Goal: Information Seeking & Learning: Learn about a topic

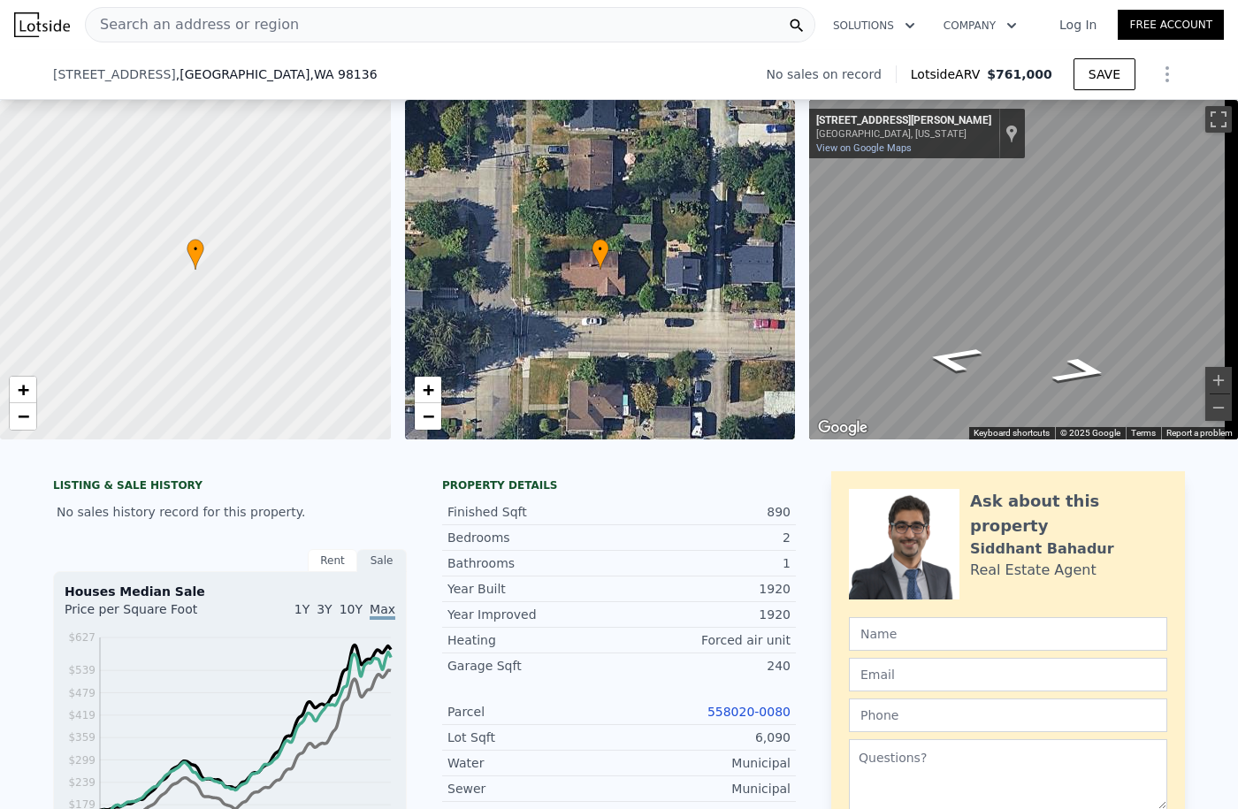
type input "$ 761,000"
type input "$ 30,003"
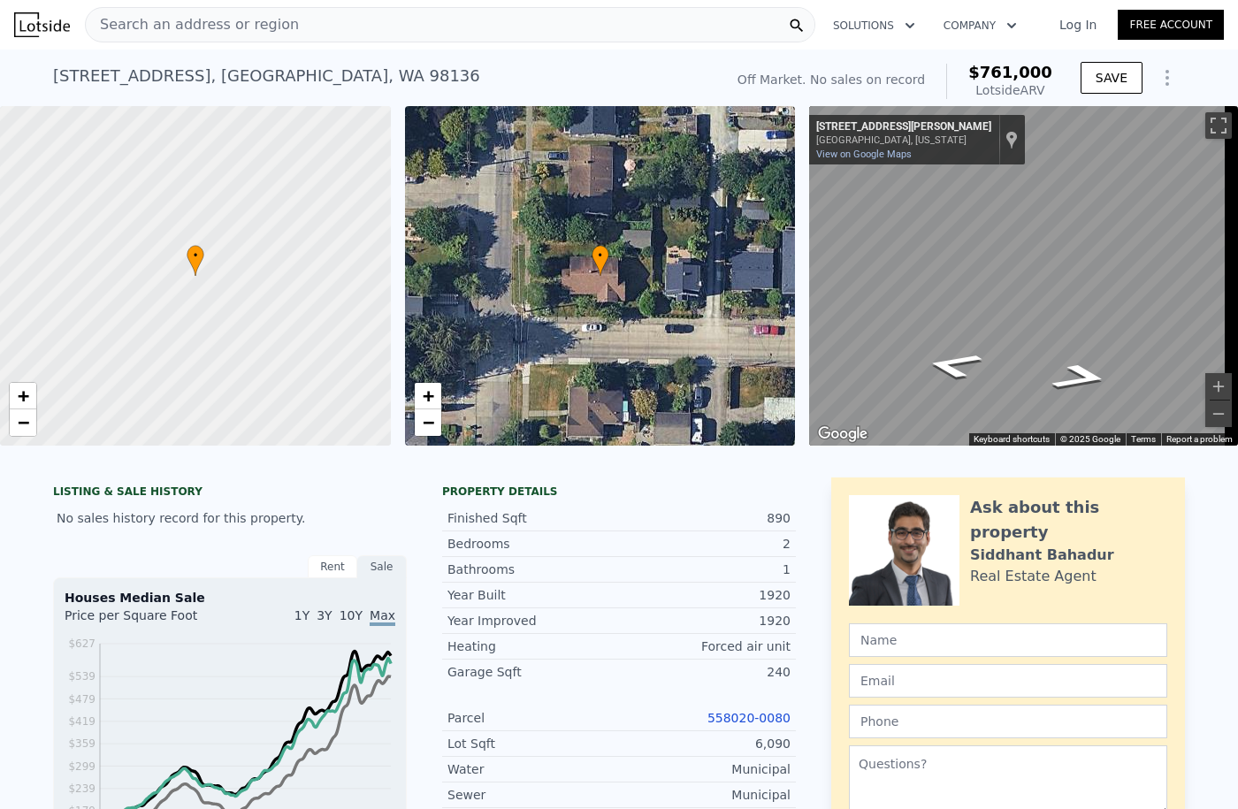
click at [175, 31] on span "Search an address or region" at bounding box center [192, 24] width 213 height 21
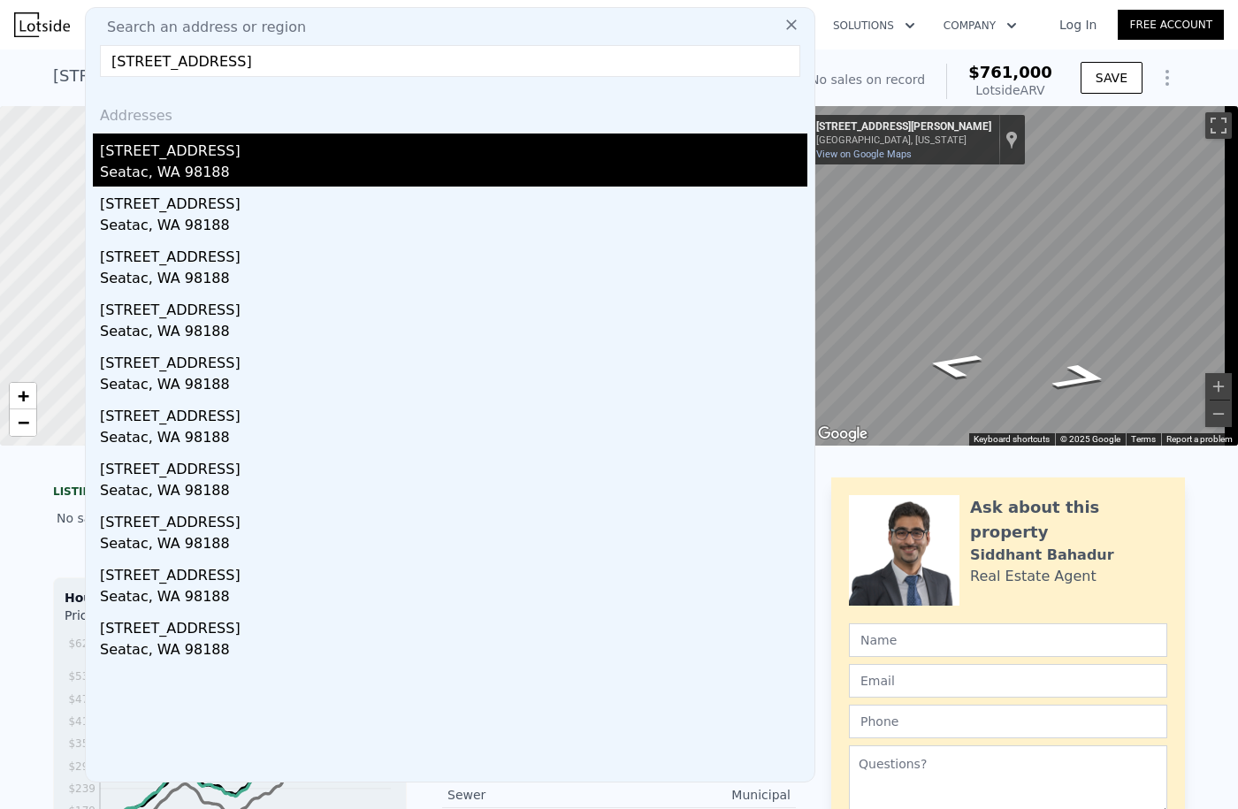
type input "[STREET_ADDRESS]"
click at [180, 158] on div "[STREET_ADDRESS]" at bounding box center [454, 148] width 708 height 28
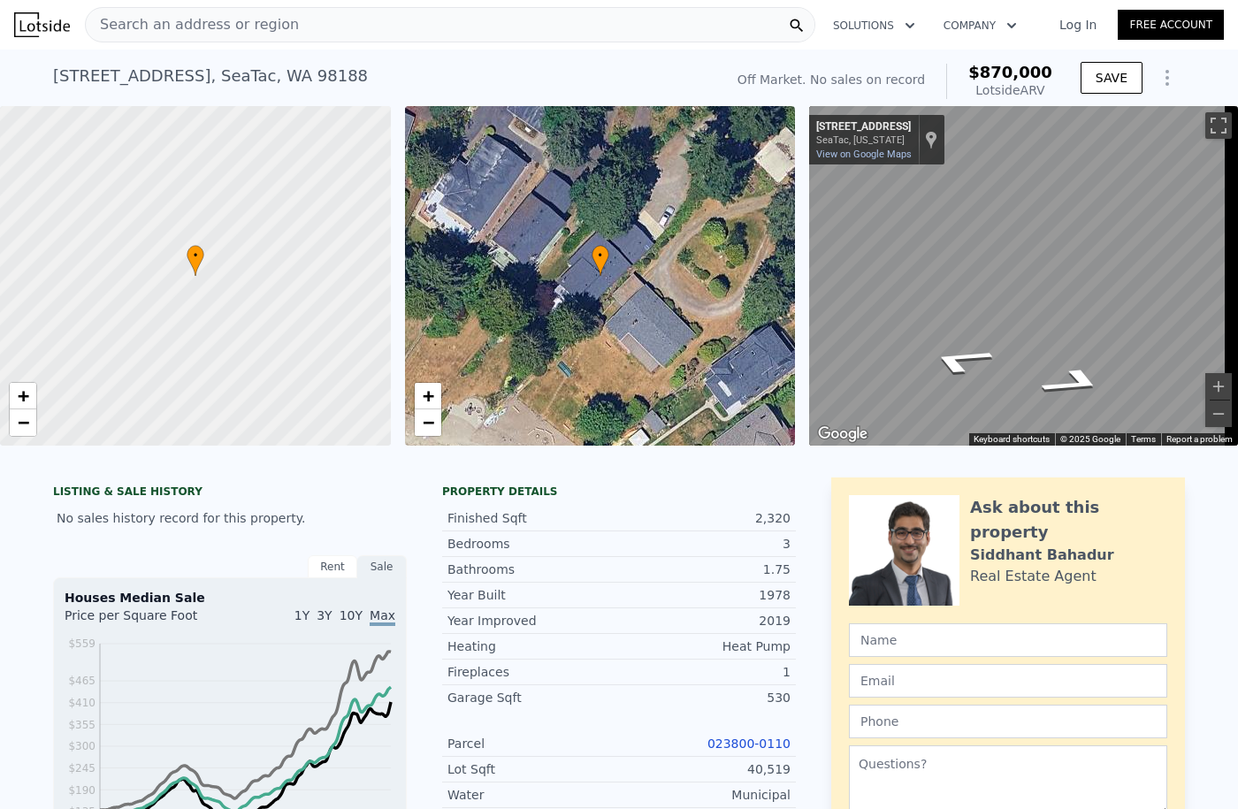
click at [267, 25] on span "Search an address or region" at bounding box center [192, 24] width 213 height 21
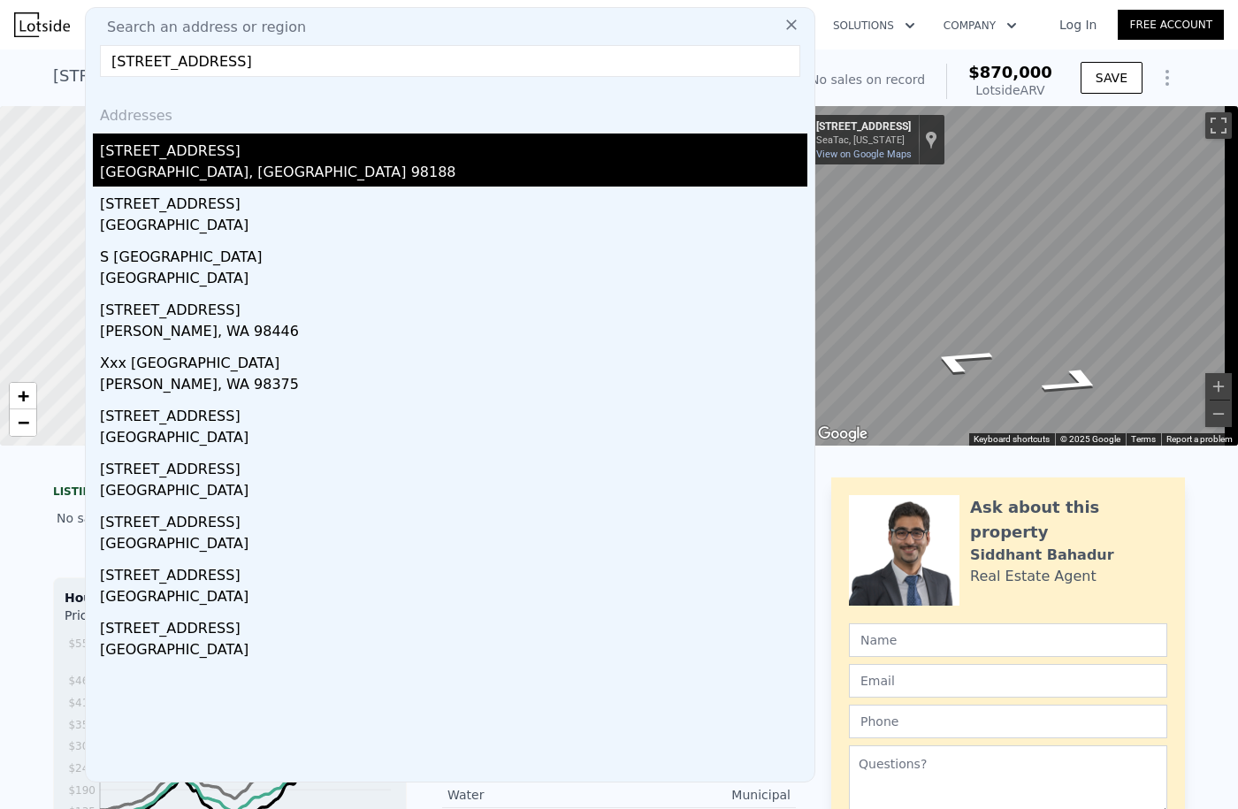
type input "[STREET_ADDRESS]"
click at [160, 153] on div "[STREET_ADDRESS]" at bounding box center [454, 148] width 708 height 28
type input "4"
type input "5"
type input "2.5"
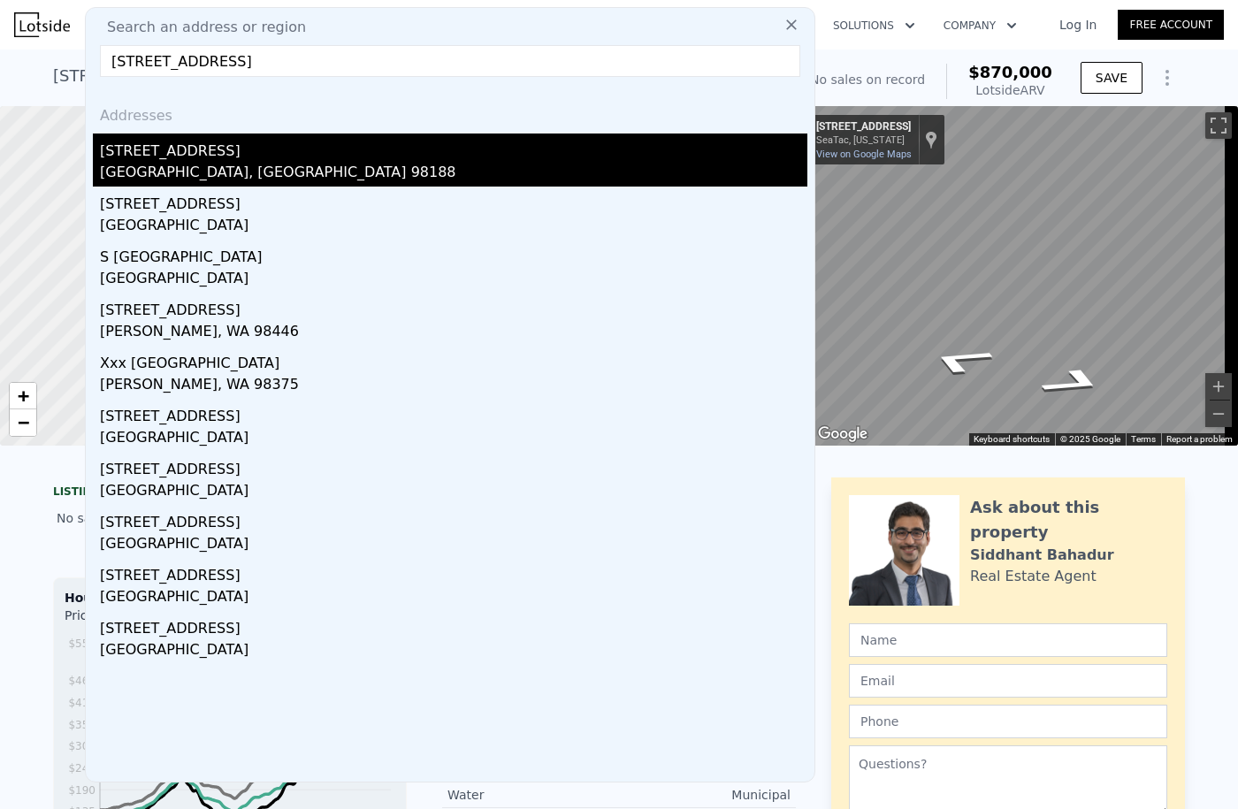
type input "3.5"
type input "2900"
type input "3820"
type input "10721"
type input "$ 1,022,000"
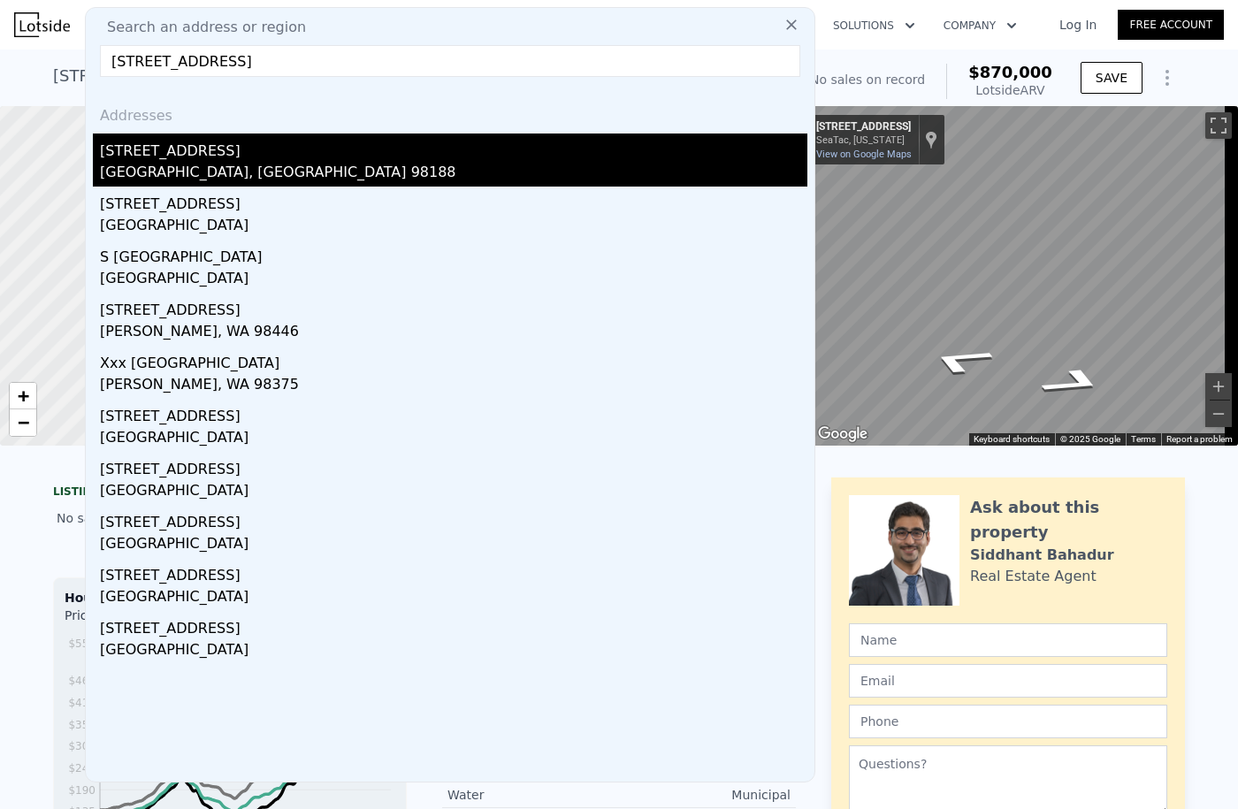
type input "7"
type input "$ 399,524"
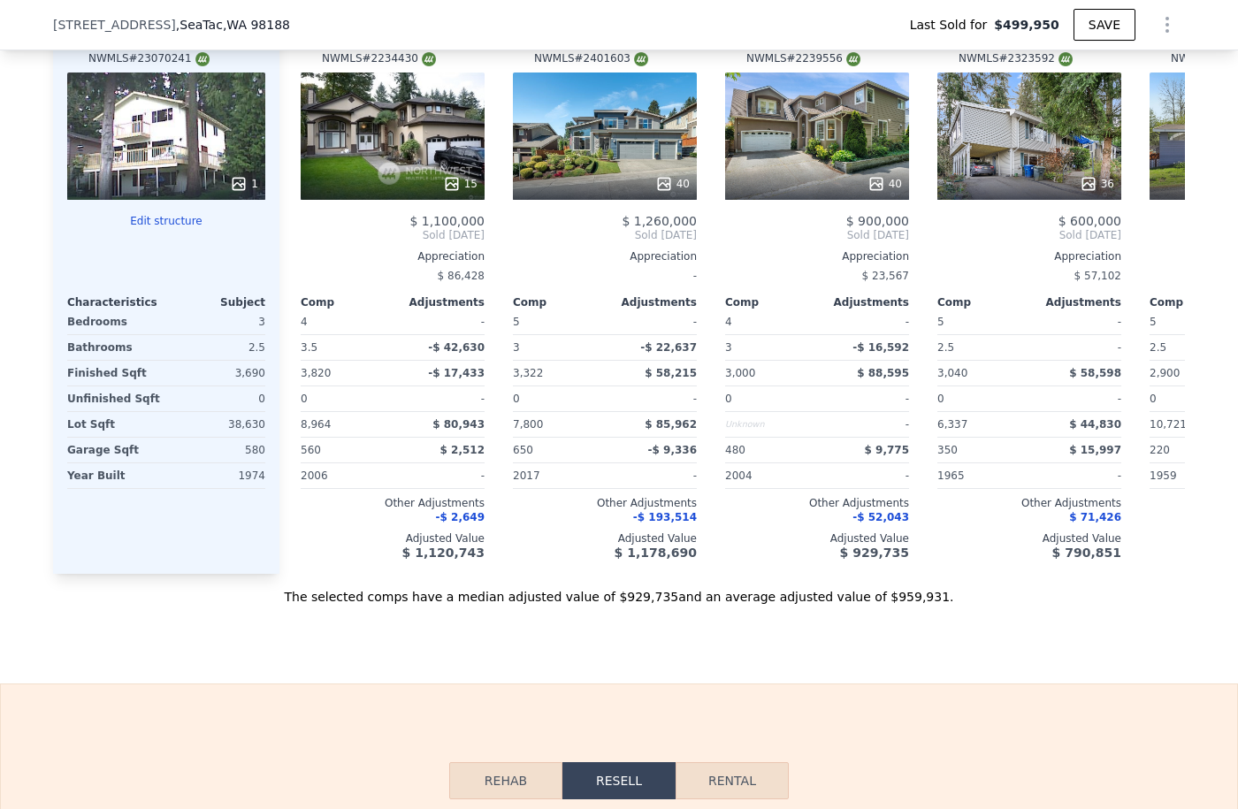
scroll to position [1680, 0]
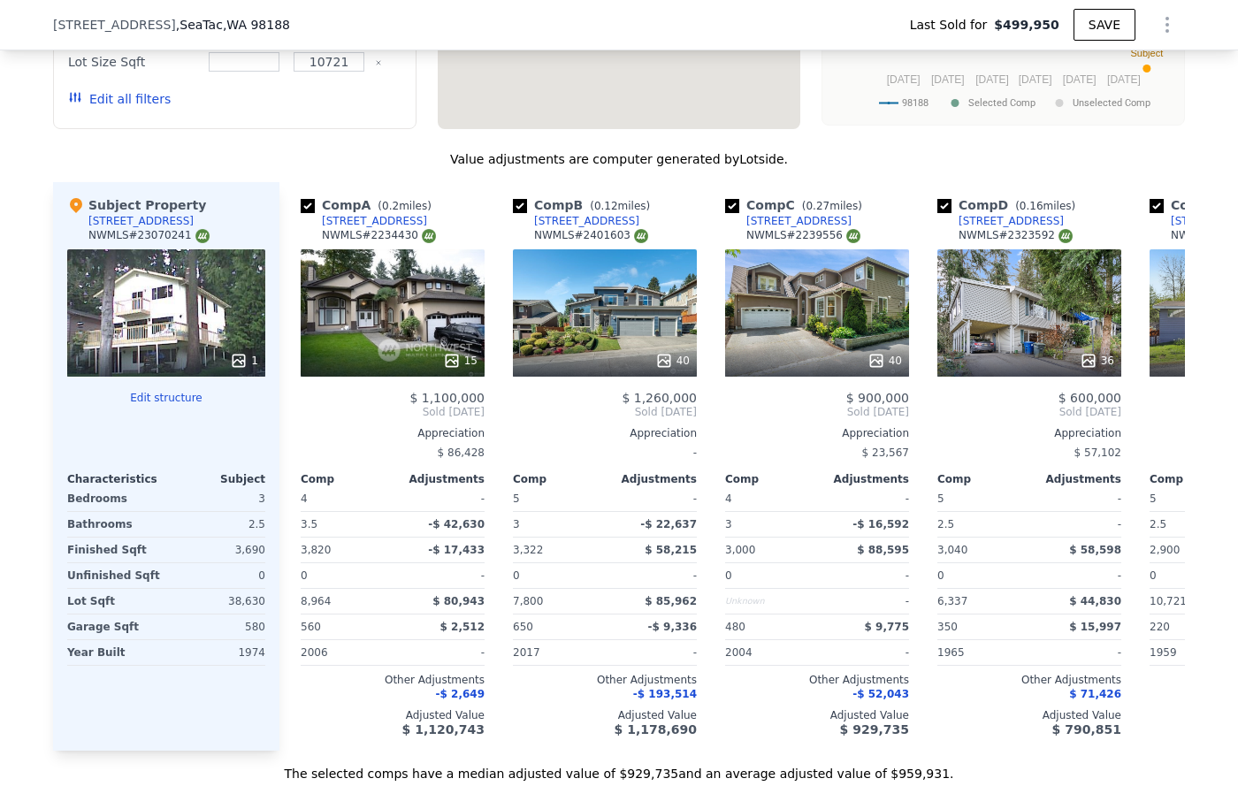
click at [169, 405] on button "Edit structure" at bounding box center [166, 398] width 198 height 14
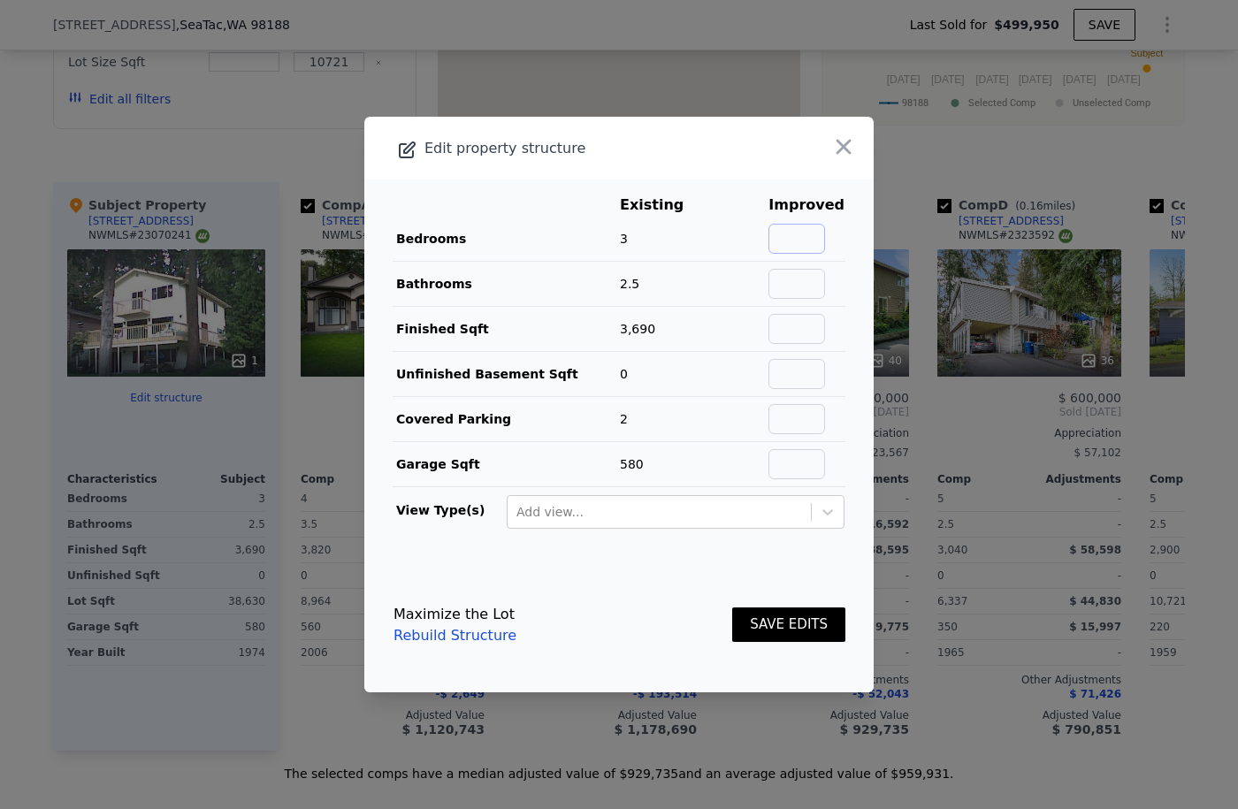
click at [797, 236] on input "text" at bounding box center [797, 239] width 57 height 30
type input "5"
click at [794, 279] on input "text" at bounding box center [797, 284] width 57 height 30
type input "3.5"
click at [793, 626] on button "SAVE EDITS" at bounding box center [788, 625] width 113 height 34
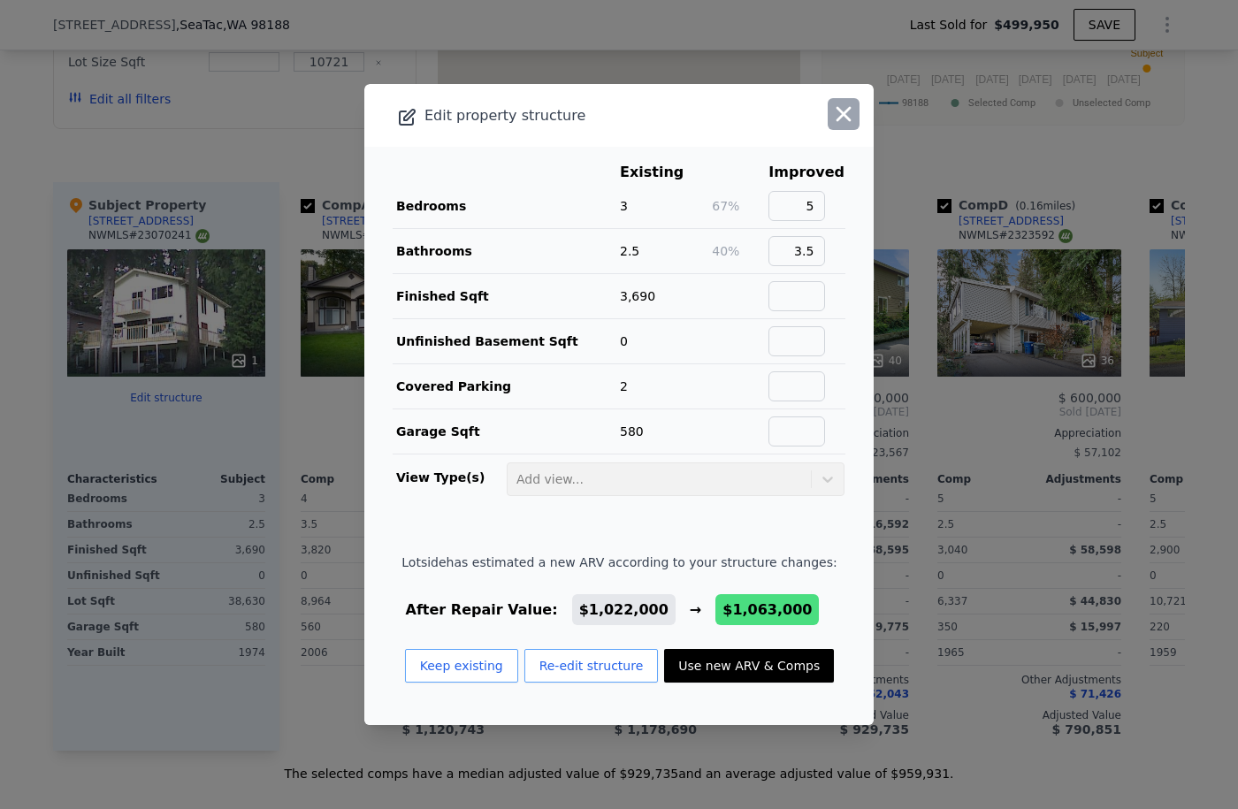
click at [837, 119] on icon "button" at bounding box center [844, 114] width 15 height 15
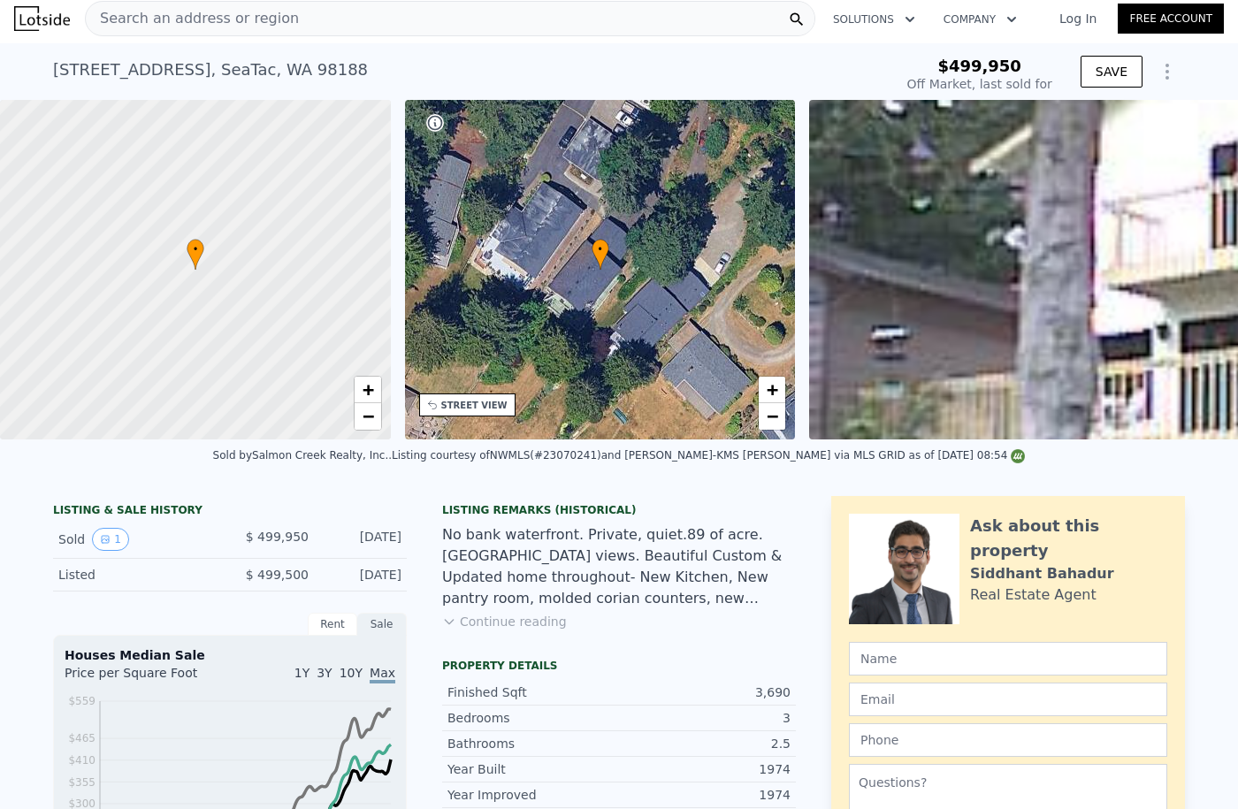
scroll to position [0, 0]
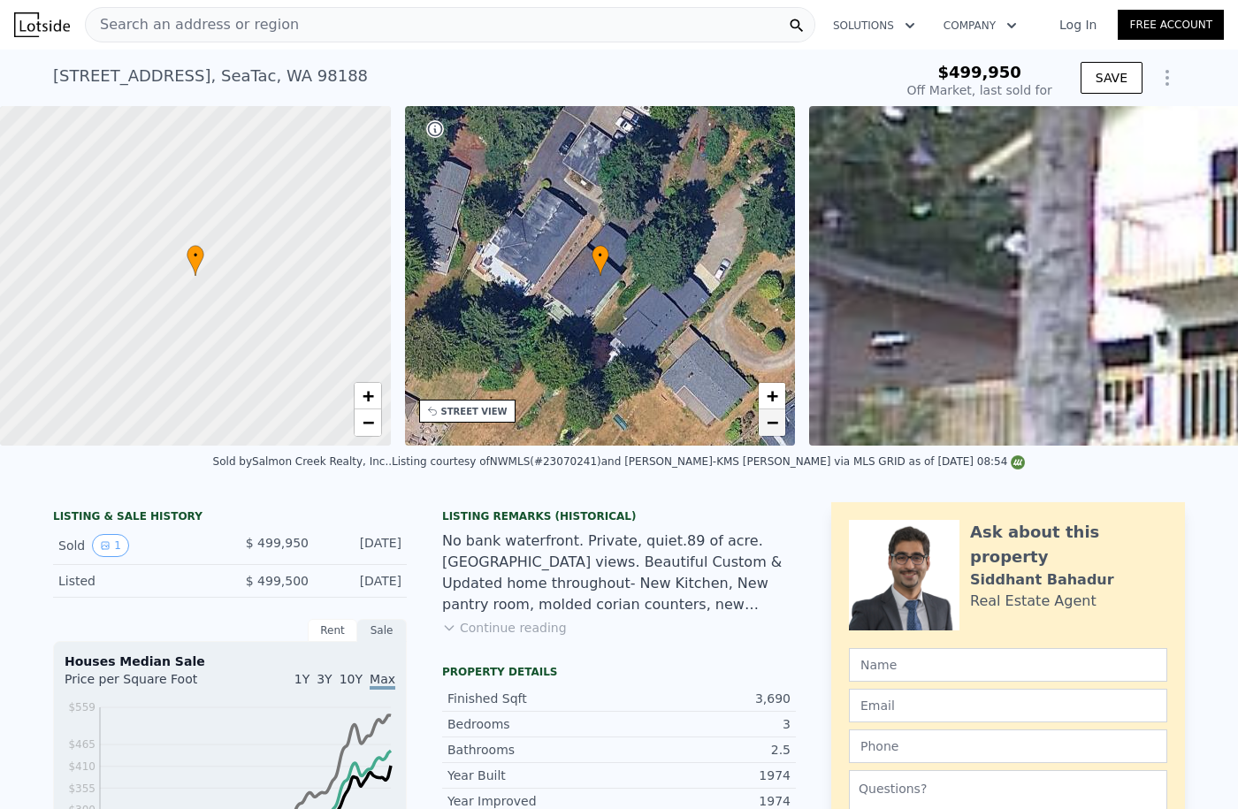
click at [769, 428] on span "−" at bounding box center [772, 422] width 11 height 22
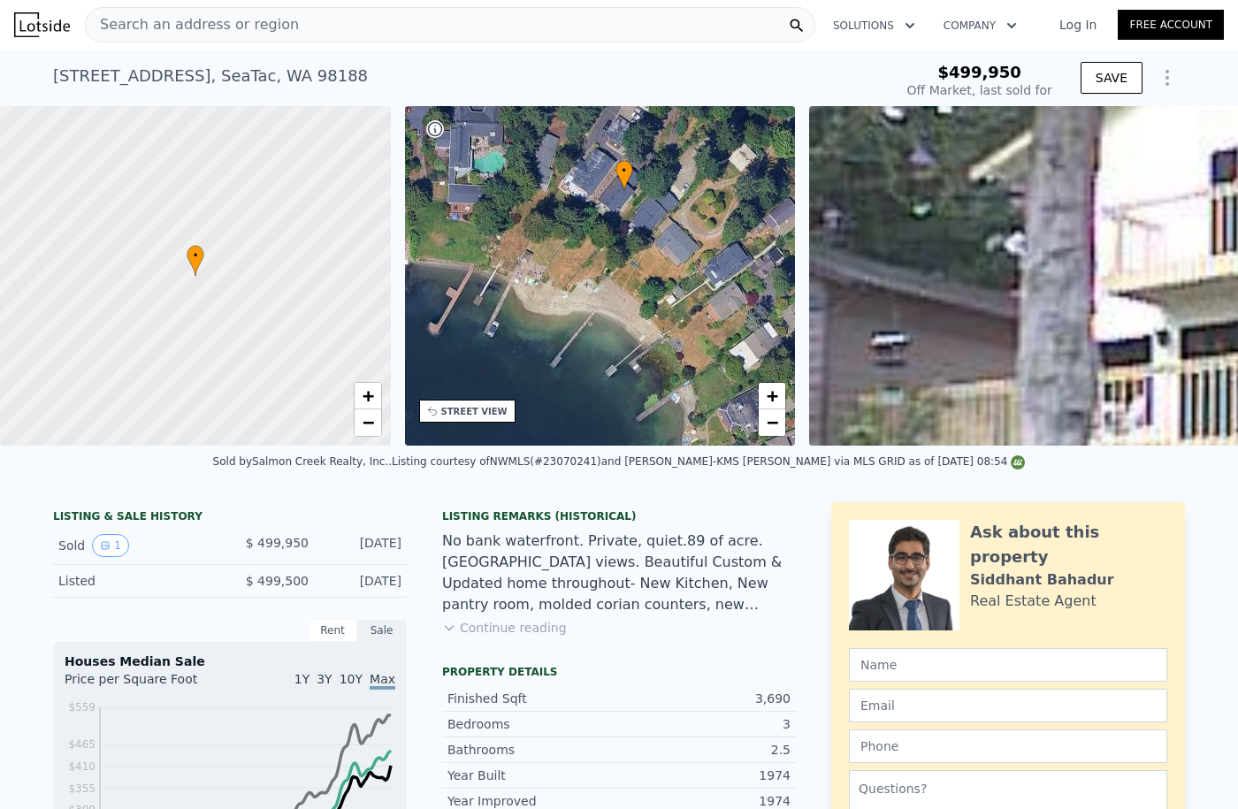
drag, startPoint x: 616, startPoint y: 356, endPoint x: 639, endPoint y: 273, distance: 85.6
click at [639, 273] on div "• + −" at bounding box center [600, 276] width 391 height 340
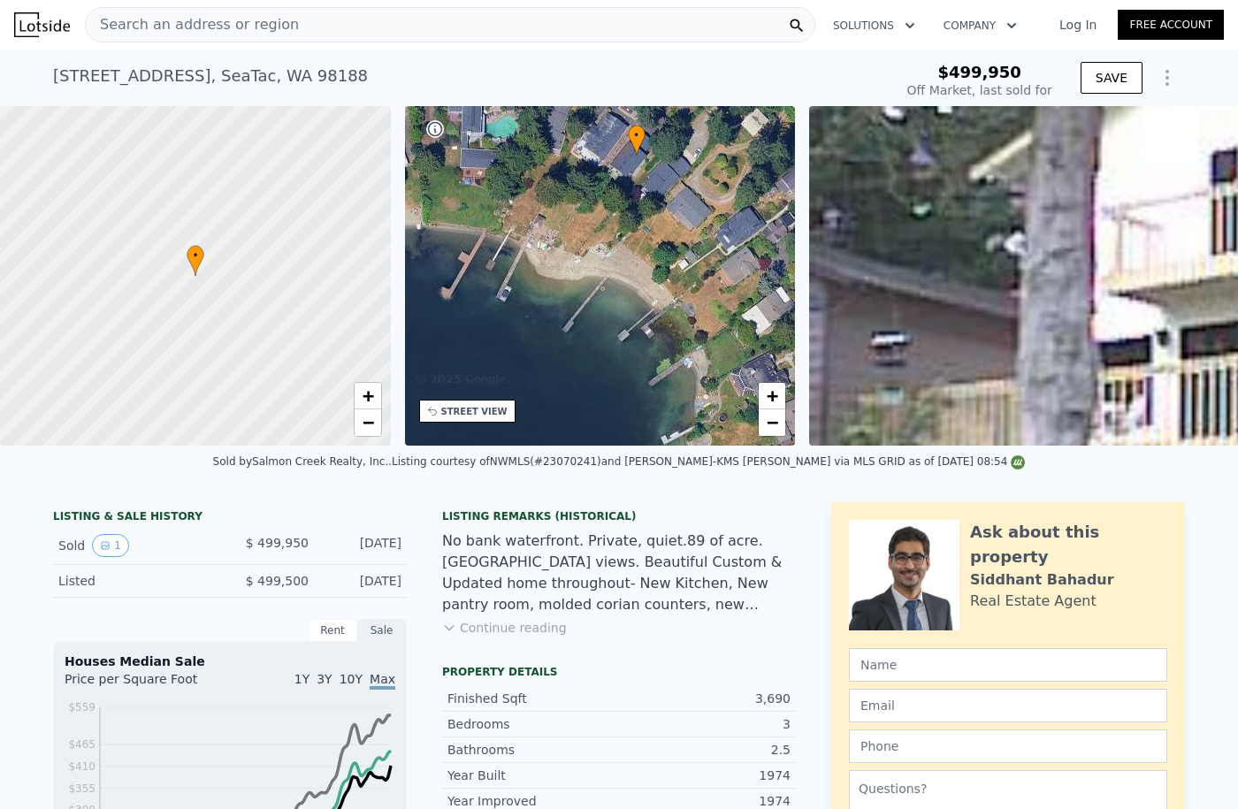
drag, startPoint x: 646, startPoint y: 223, endPoint x: 659, endPoint y: 187, distance: 37.5
click at [659, 187] on div "• + −" at bounding box center [600, 276] width 391 height 340
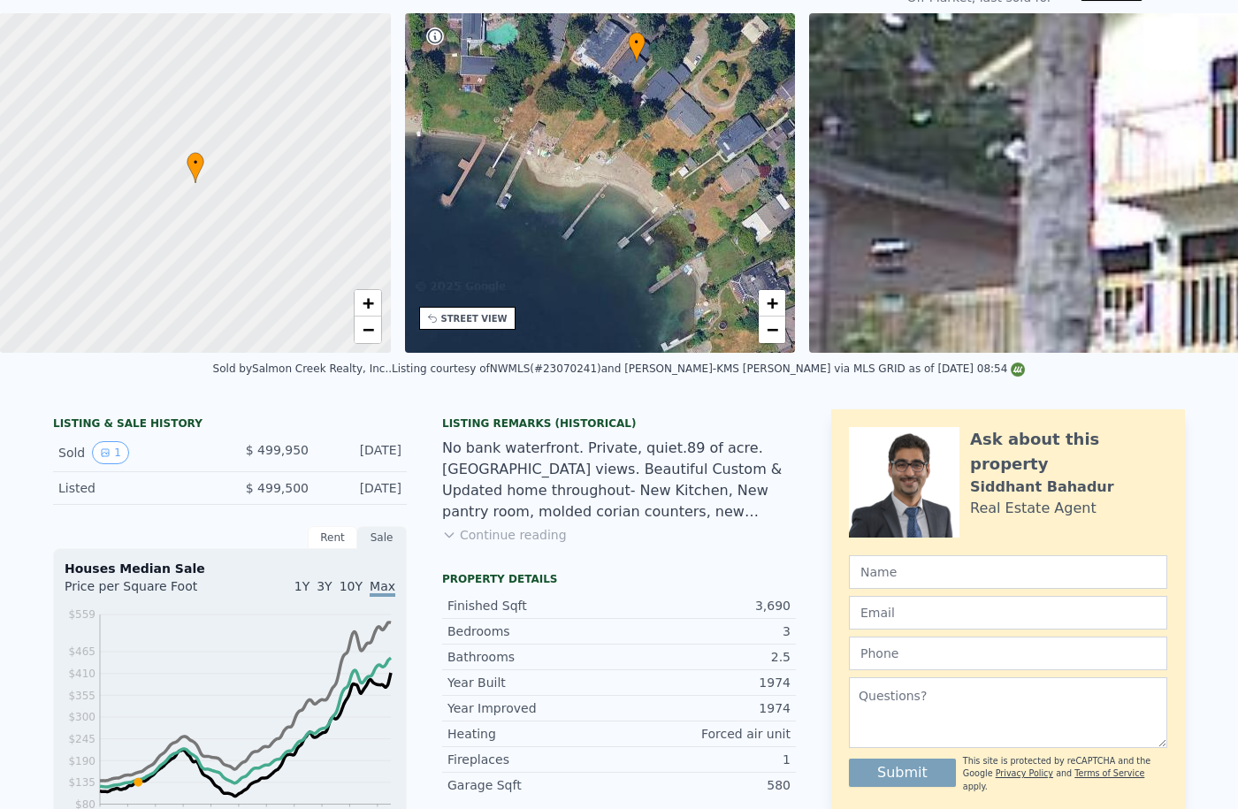
scroll to position [6, 0]
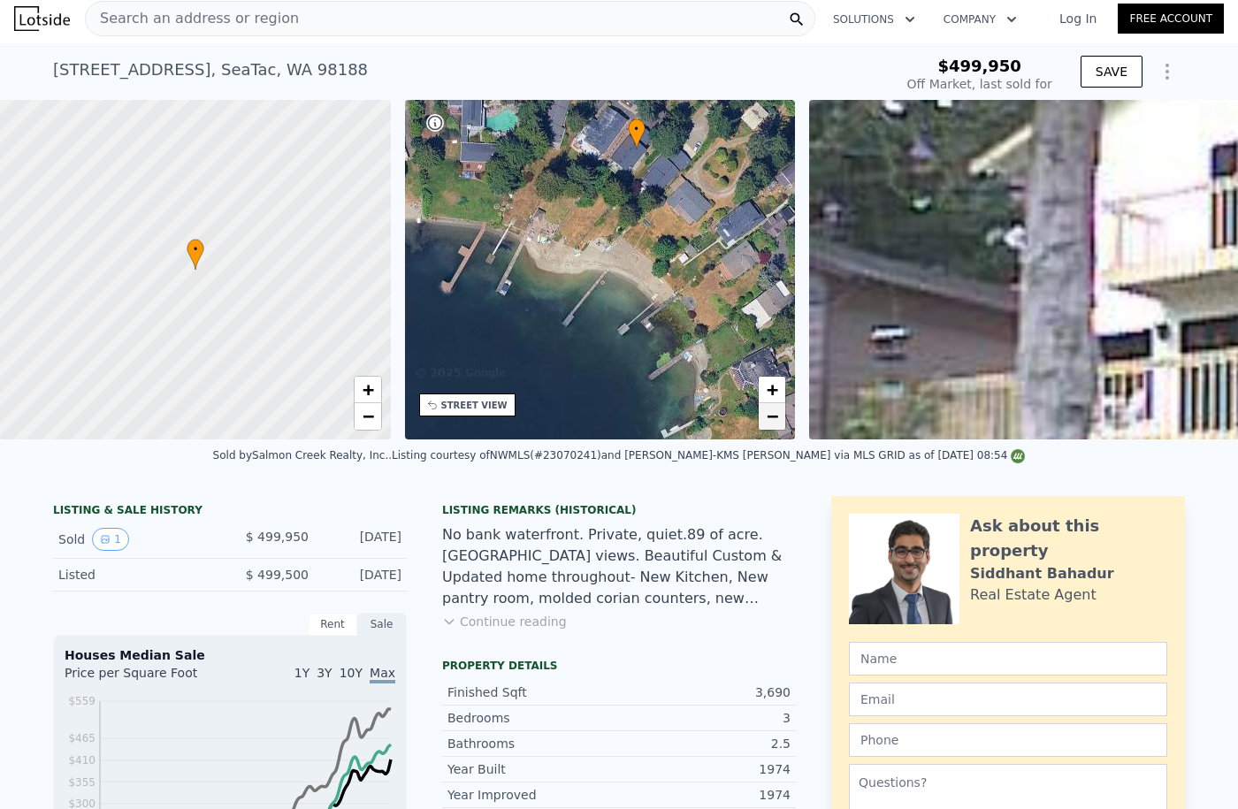
click at [767, 417] on span "−" at bounding box center [772, 416] width 11 height 22
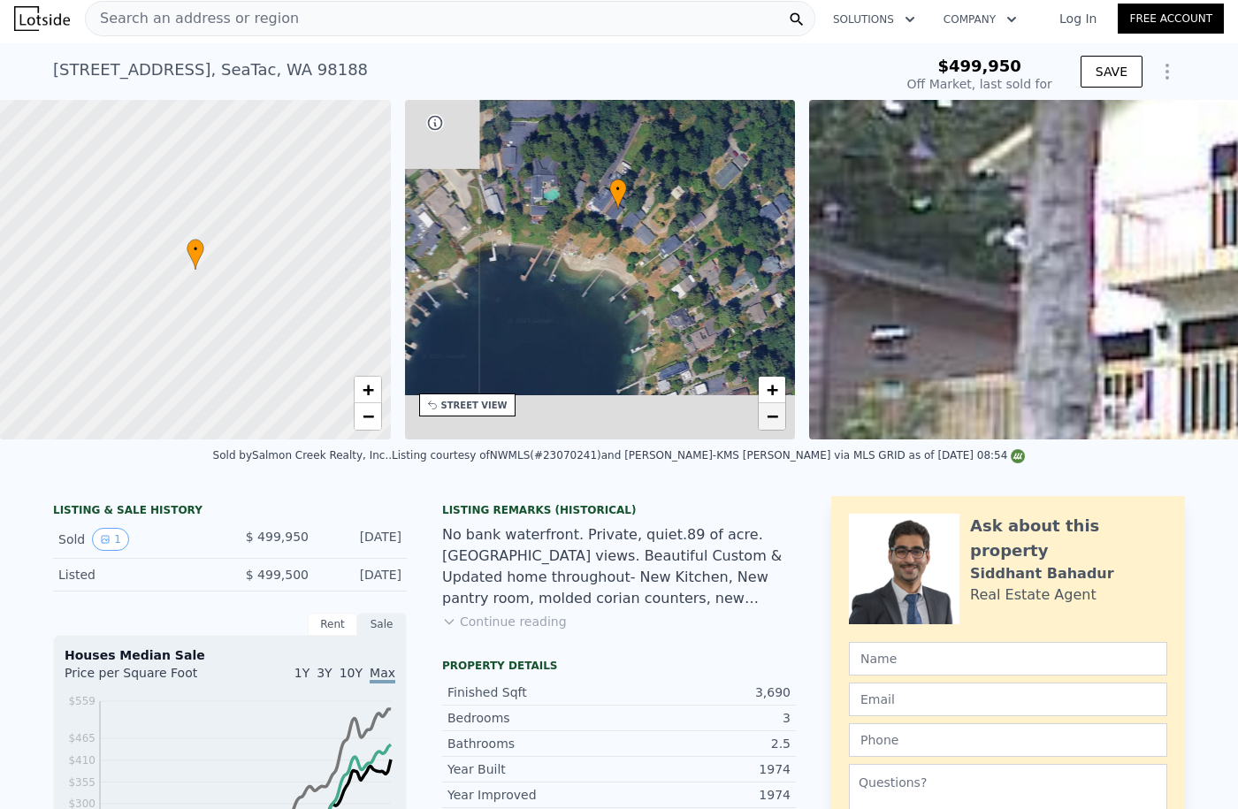
click at [767, 417] on span "−" at bounding box center [772, 416] width 11 height 22
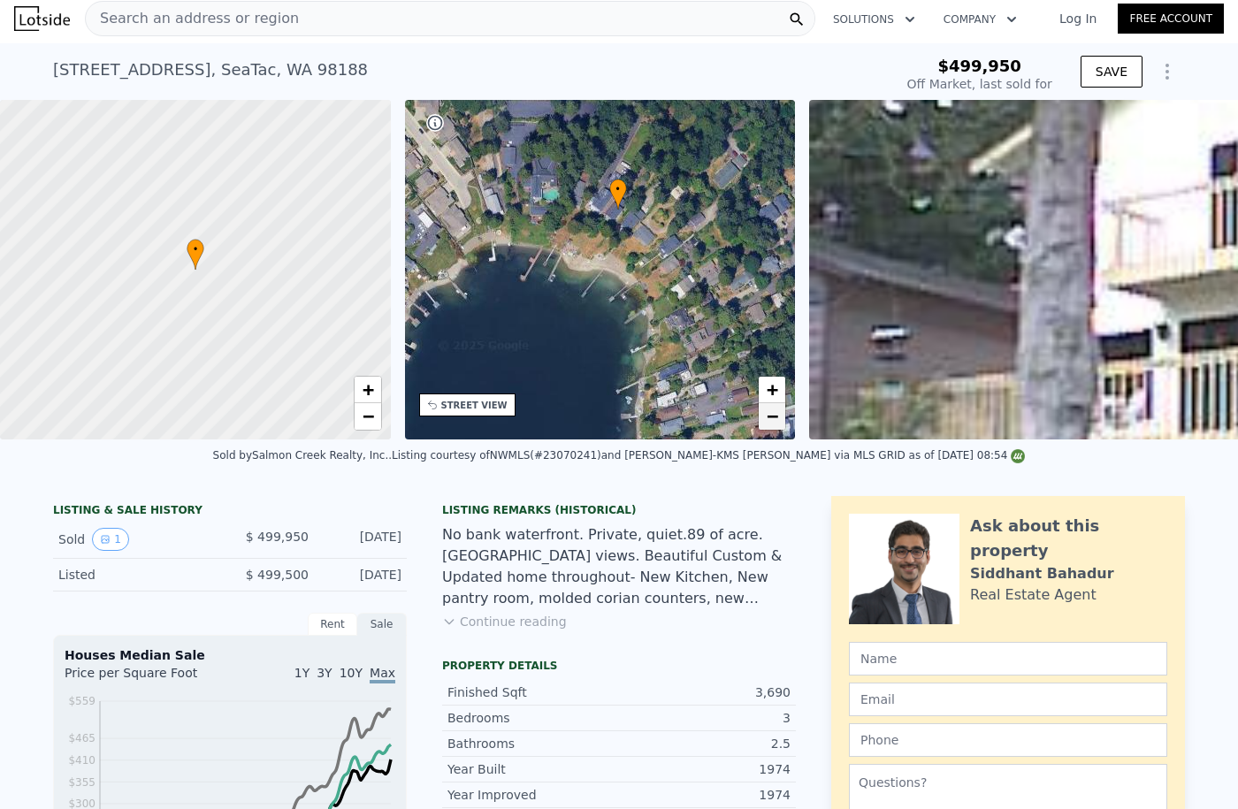
click at [767, 417] on span "−" at bounding box center [772, 416] width 11 height 22
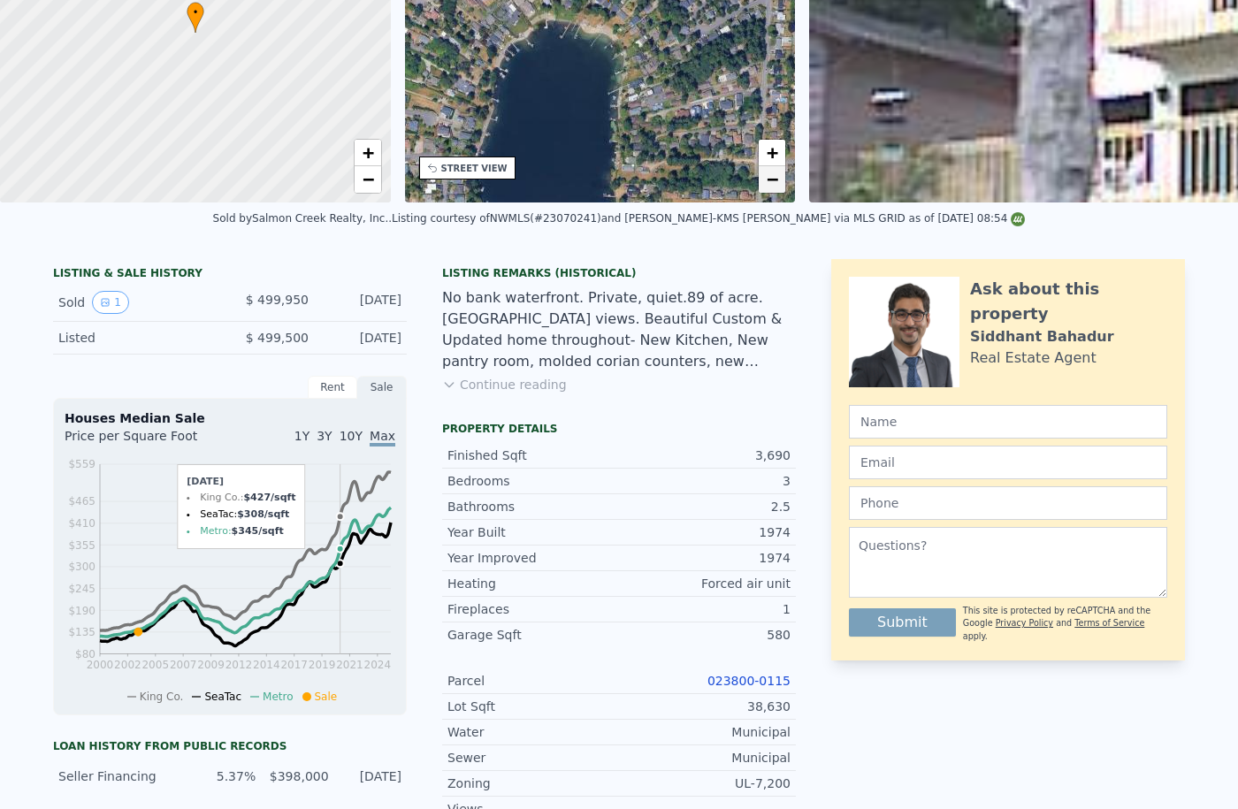
scroll to position [0, 0]
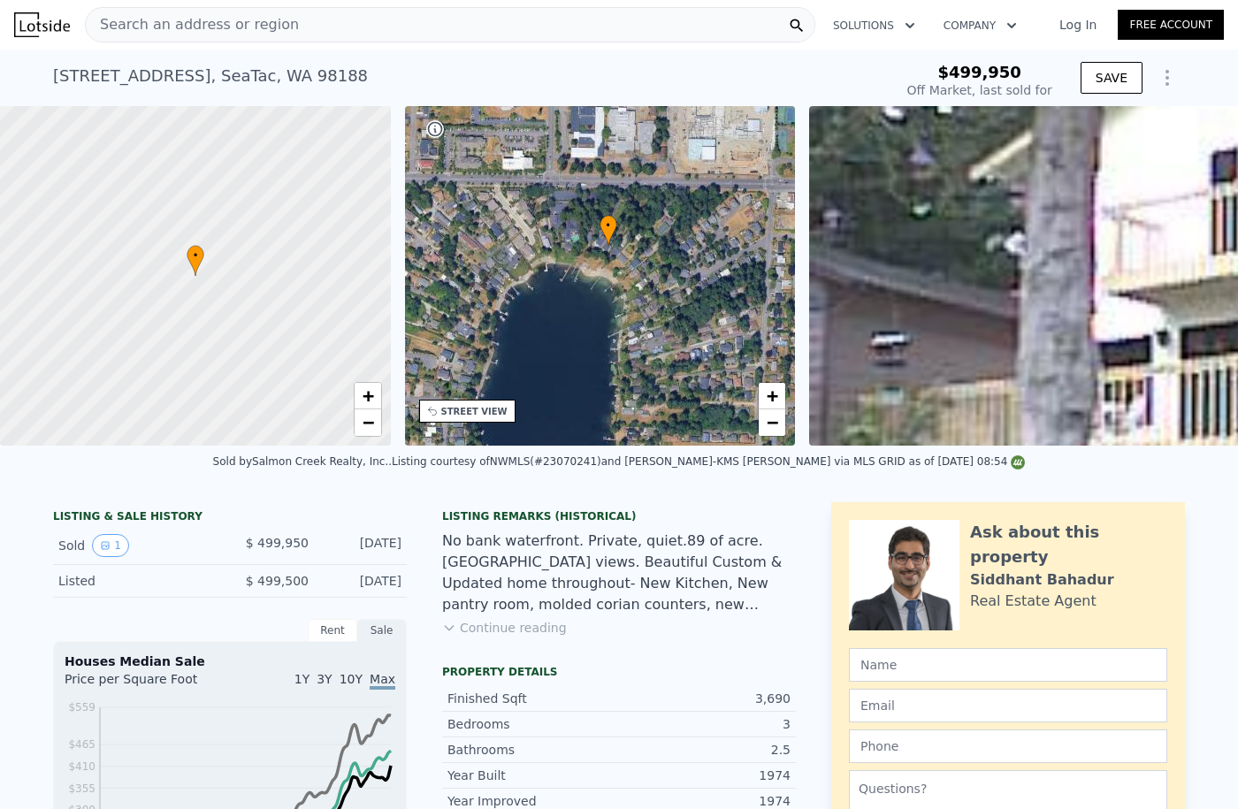
click at [212, 27] on span "Search an address or region" at bounding box center [192, 24] width 213 height 21
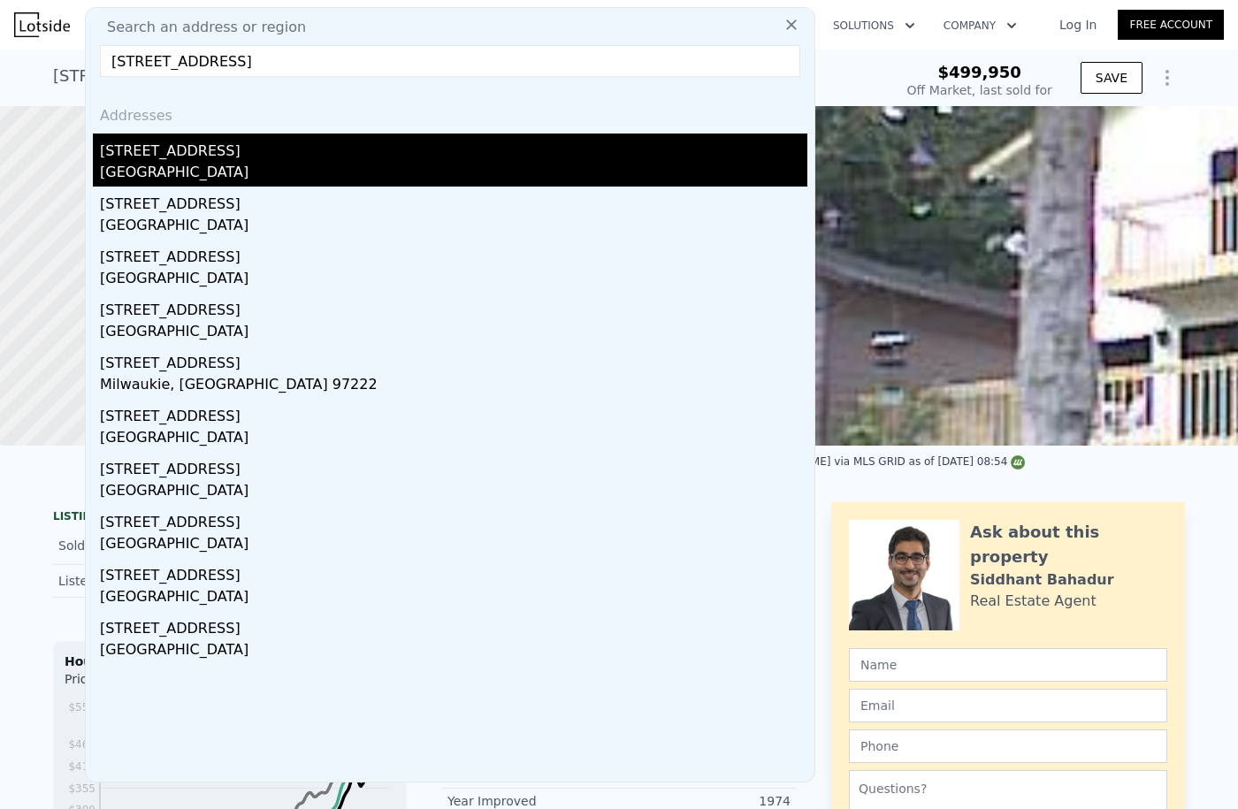
type input "[STREET_ADDRESS]"
click at [200, 155] on div "[STREET_ADDRESS]" at bounding box center [454, 148] width 708 height 28
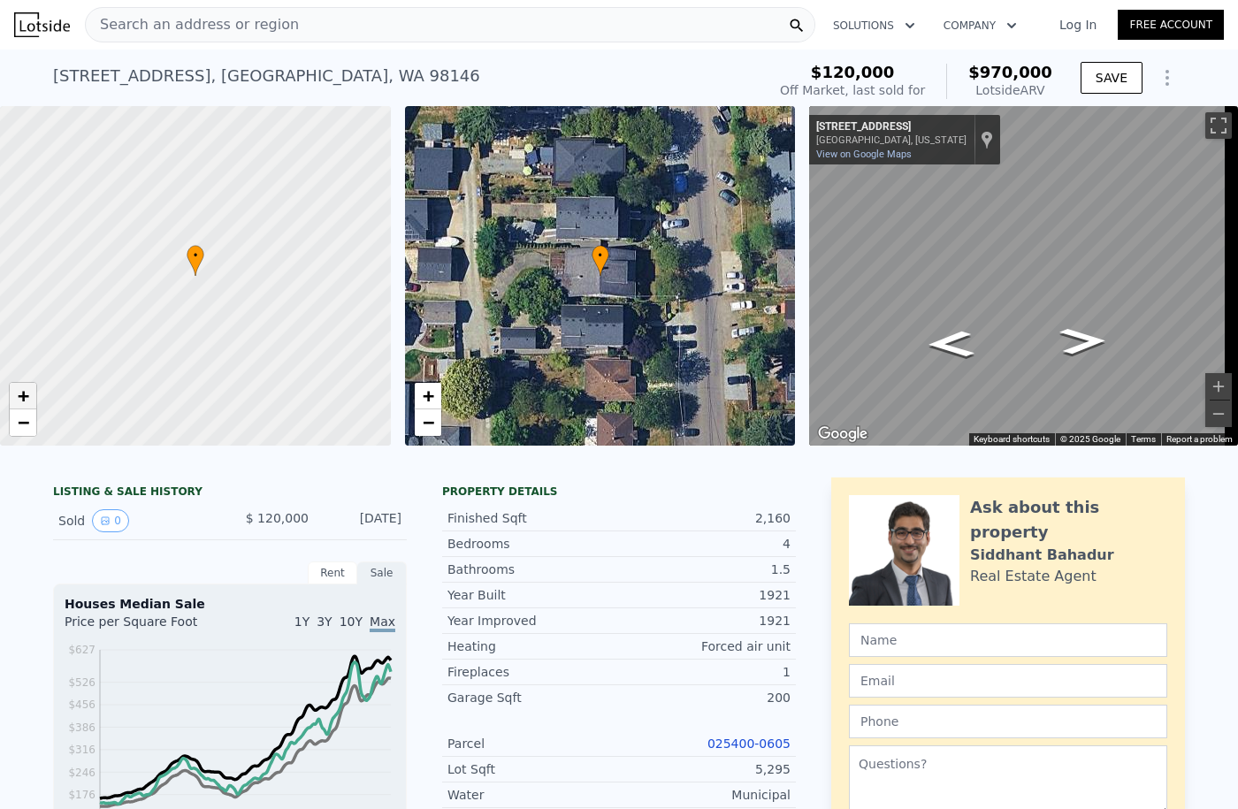
click at [27, 392] on span "+" at bounding box center [23, 396] width 11 height 22
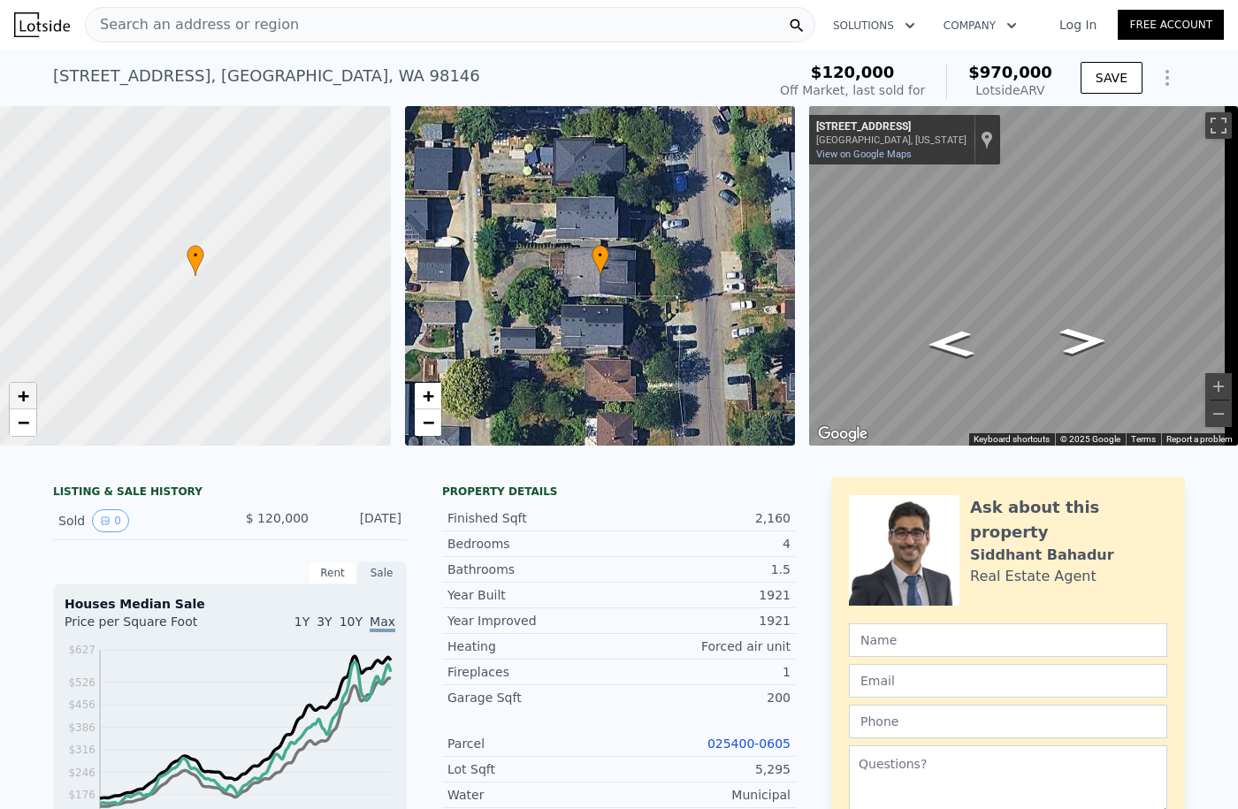
click at [27, 392] on span "+" at bounding box center [23, 396] width 11 height 22
drag, startPoint x: 208, startPoint y: 302, endPoint x: 211, endPoint y: 252, distance: 49.7
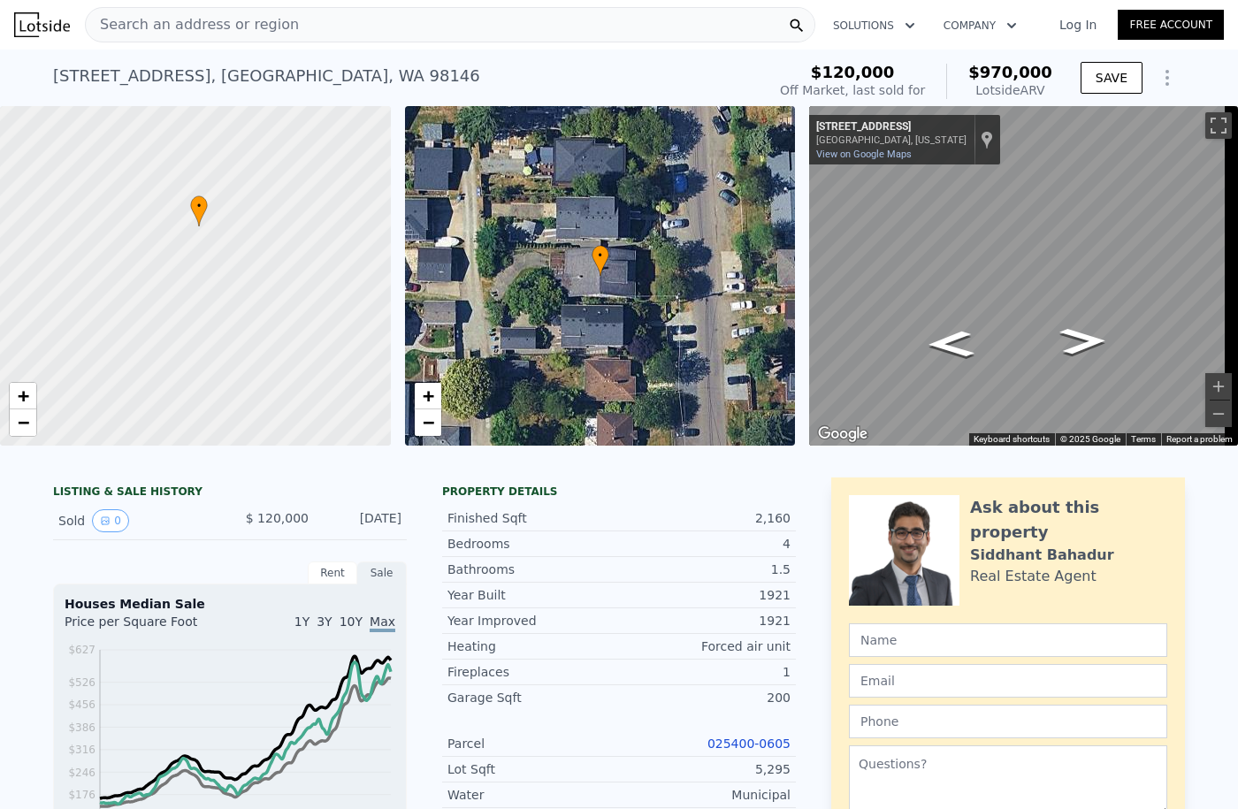
click at [211, 252] on div at bounding box center [195, 277] width 469 height 408
